Goal: Information Seeking & Learning: Learn about a topic

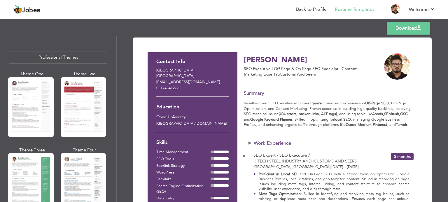
scroll to position [403, 0]
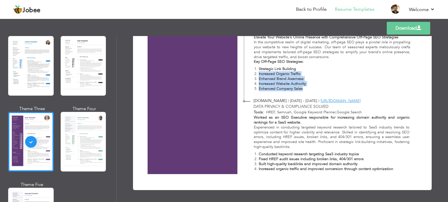
click at [254, 72] on ol "Strategic Link Building Increased Organic Traffic Enhanced Brand Awarness Incre…" at bounding box center [331, 79] width 157 height 24
click at [258, 74] on strong "Increased Organic Traffic" at bounding box center [279, 73] width 42 height 5
drag, startPoint x: 258, startPoint y: 74, endPoint x: 296, endPoint y: 84, distance: 39.1
click at [296, 84] on ol "Strategic Link Building Increased Organic Traffic Enhanced Brand Awarness Incre…" at bounding box center [331, 79] width 157 height 24
click at [296, 84] on strong "Increased Website Authority" at bounding box center [281, 83] width 47 height 5
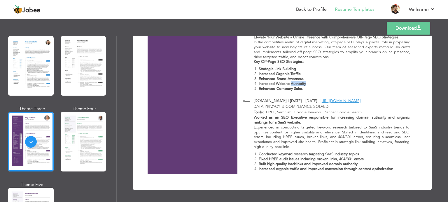
click at [296, 84] on strong "Increased Website Authority" at bounding box center [281, 83] width 47 height 5
click at [284, 83] on strong "Increased Website Authority" at bounding box center [281, 83] width 47 height 5
click at [283, 86] on strong "Increased Website Authority" at bounding box center [281, 83] width 47 height 5
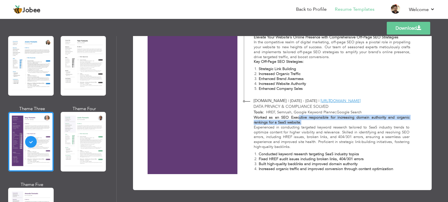
drag, startPoint x: 302, startPoint y: 122, endPoint x: 297, endPoint y: 117, distance: 6.6
click at [297, 117] on p "Worked as an SEO Executive responsible for increasing domain authority and orga…" at bounding box center [331, 120] width 156 height 10
click at [299, 116] on strong "Worked as an SEO Executive responsible for increasing domain authority and orga…" at bounding box center [331, 120] width 156 height 10
drag, startPoint x: 299, startPoint y: 116, endPoint x: 302, endPoint y: 123, distance: 7.5
click at [302, 123] on p "Worked as an SEO Executive responsible for increasing domain authority and orga…" at bounding box center [331, 120] width 156 height 10
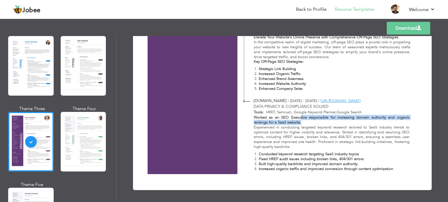
click at [302, 123] on p "Worked as an SEO Executive responsible for increasing domain authority and orga…" at bounding box center [331, 120] width 156 height 10
drag, startPoint x: 300, startPoint y: 122, endPoint x: 299, endPoint y: 118, distance: 4.2
click at [299, 118] on p "Worked as an SEO Executive responsible for increasing domain authority and orga…" at bounding box center [331, 120] width 156 height 10
click at [300, 118] on strong "Worked as an SEO Executive responsible for increasing domain authority and orga…" at bounding box center [331, 120] width 156 height 10
drag, startPoint x: 299, startPoint y: 116, endPoint x: 300, endPoint y: 122, distance: 6.5
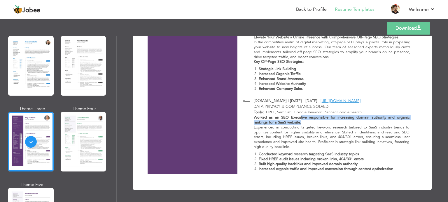
click at [300, 122] on p "Worked as an SEO Executive responsible for increasing domain authority and orga…" at bounding box center [331, 120] width 156 height 10
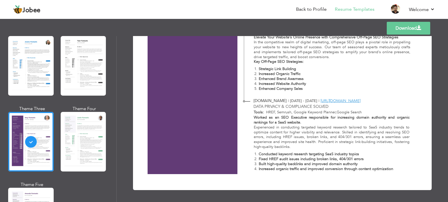
click at [293, 164] on strong "Built high-quality backlinks and improved domain authority" at bounding box center [307, 164] width 99 height 5
click at [266, 152] on strong "Conducted keyword research targeting SaaS industry topics" at bounding box center [308, 154] width 100 height 5
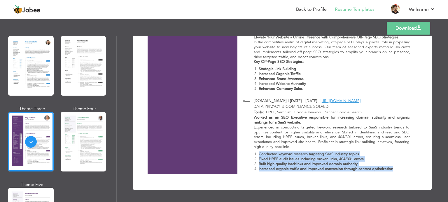
drag, startPoint x: 266, startPoint y: 152, endPoint x: 394, endPoint y: 174, distance: 129.1
click at [388, 171] on strong "Increased organic traffic and improved conversion through content optimization" at bounding box center [325, 169] width 134 height 5
drag, startPoint x: 388, startPoint y: 171, endPoint x: 256, endPoint y: 160, distance: 133.1
click at [256, 160] on ol "Conducted keyword research targeting SaaS industry topics Fixed HREF audit issu…" at bounding box center [331, 162] width 156 height 20
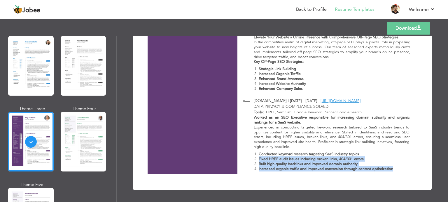
click at [258, 160] on strong "Fixed HREF audit issues including broken links, 404/301 errors" at bounding box center [310, 159] width 105 height 5
drag, startPoint x: 257, startPoint y: 160, endPoint x: 391, endPoint y: 167, distance: 133.6
click at [391, 167] on ol "Conducted keyword research targeting SaaS industry topics Fixed HREF audit issu…" at bounding box center [331, 162] width 156 height 20
click at [391, 167] on strong "Increased organic traffic and improved conversion through content optimization" at bounding box center [325, 169] width 134 height 5
drag, startPoint x: 391, startPoint y: 167, endPoint x: 258, endPoint y: 156, distance: 133.4
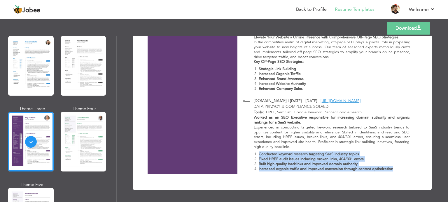
click at [258, 156] on ol "Conducted keyword research targeting SaaS industry topics Fixed HREF audit issu…" at bounding box center [331, 162] width 156 height 20
click at [258, 156] on strong "Conducted keyword research targeting SaaS industry topics" at bounding box center [308, 154] width 100 height 5
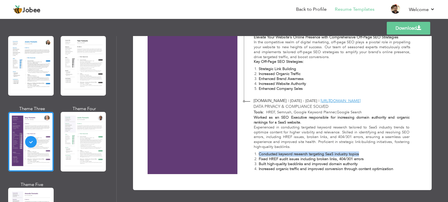
drag, startPoint x: 258, startPoint y: 156, endPoint x: 352, endPoint y: 154, distance: 94.1
click at [352, 154] on strong "Conducted keyword research targeting SaaS industry topics" at bounding box center [308, 154] width 100 height 5
drag, startPoint x: 352, startPoint y: 154, endPoint x: 263, endPoint y: 154, distance: 88.9
click at [263, 154] on strong "Conducted keyword research targeting SaaS industry topics" at bounding box center [308, 154] width 100 height 5
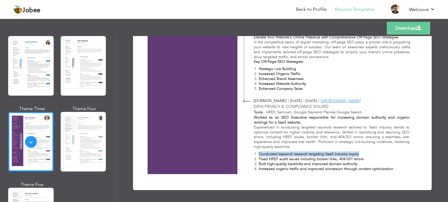
click at [263, 154] on strong "Conducted keyword research targeting SaaS industry topics" at bounding box center [308, 154] width 100 height 5
click at [265, 154] on strong "Conducted keyword research targeting SaaS industry topics" at bounding box center [308, 154] width 100 height 5
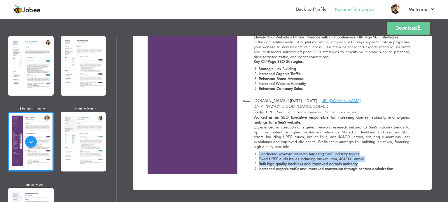
drag, startPoint x: 265, startPoint y: 154, endPoint x: 390, endPoint y: 166, distance: 125.6
click at [390, 166] on ol "Conducted keyword research targeting SaaS industry topics Fixed HREF audit issu…" at bounding box center [331, 162] width 156 height 20
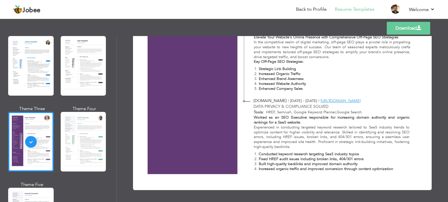
click at [387, 168] on strong "Increased organic traffic and improved conversion through content optimization" at bounding box center [325, 169] width 134 height 5
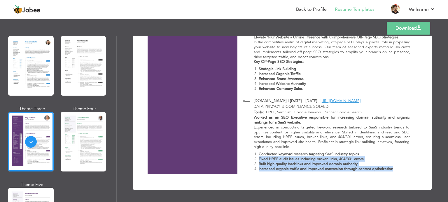
drag, startPoint x: 387, startPoint y: 168, endPoint x: 259, endPoint y: 158, distance: 128.5
click at [259, 158] on ol "Conducted keyword research targeting SaaS industry topics Fixed HREF audit issu…" at bounding box center [331, 162] width 156 height 20
click at [259, 158] on strong "Fixed HREF audit issues including broken links, 404/301 errors" at bounding box center [310, 159] width 105 height 5
drag, startPoint x: 259, startPoint y: 158, endPoint x: 394, endPoint y: 165, distance: 135.4
click at [394, 165] on ol "Conducted keyword research targeting SaaS industry topics Fixed HREF audit issu…" at bounding box center [331, 162] width 156 height 20
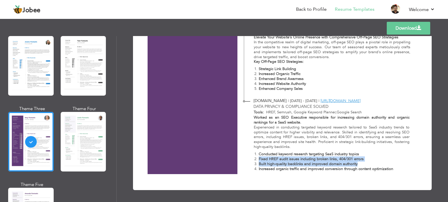
click at [394, 166] on p "Built high-quality backlinks and improved domain authority" at bounding box center [333, 164] width 151 height 5
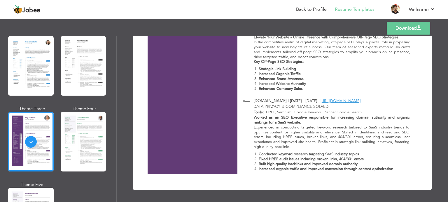
click at [393, 169] on p "Increased organic traffic and improved conversion through content optimization" at bounding box center [333, 169] width 151 height 5
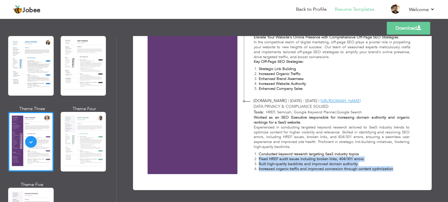
drag, startPoint x: 391, startPoint y: 170, endPoint x: 258, endPoint y: 160, distance: 134.1
click at [258, 160] on ol "Conducted keyword research targeting SaaS industry topics Fixed HREF audit issu…" at bounding box center [331, 162] width 156 height 20
click at [258, 160] on strong "Fixed HREF audit issues including broken links, 404/301 errors" at bounding box center [310, 159] width 105 height 5
drag, startPoint x: 258, startPoint y: 160, endPoint x: 405, endPoint y: 169, distance: 148.0
click at [405, 169] on ol "Conducted keyword research targeting SaaS industry topics Fixed HREF audit issu…" at bounding box center [331, 162] width 156 height 20
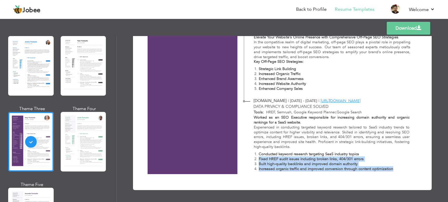
click at [405, 169] on p "Increased organic traffic and improved conversion through content optimization" at bounding box center [333, 169] width 151 height 5
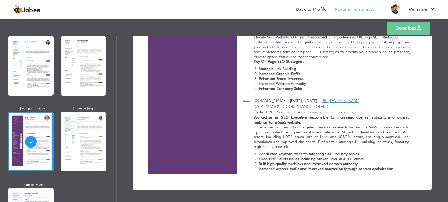
click at [405, 169] on p "Increased organic traffic and improved conversion through content optimization" at bounding box center [333, 169] width 151 height 5
